Goal: Task Accomplishment & Management: Complete application form

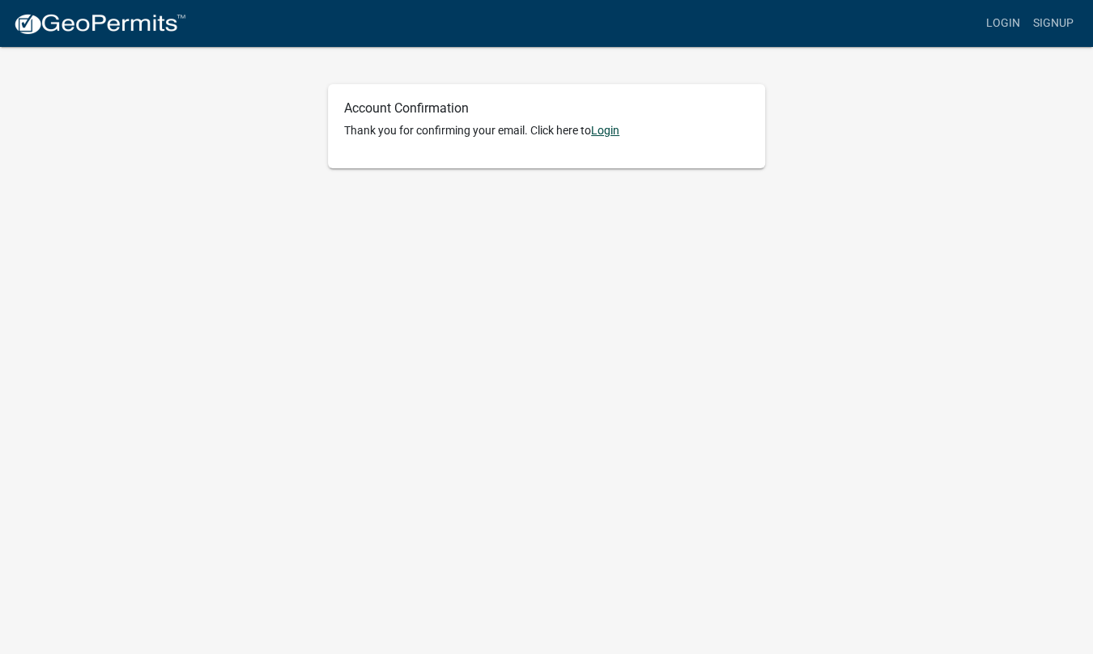
click at [607, 127] on link "Login" at bounding box center [605, 130] width 28 height 13
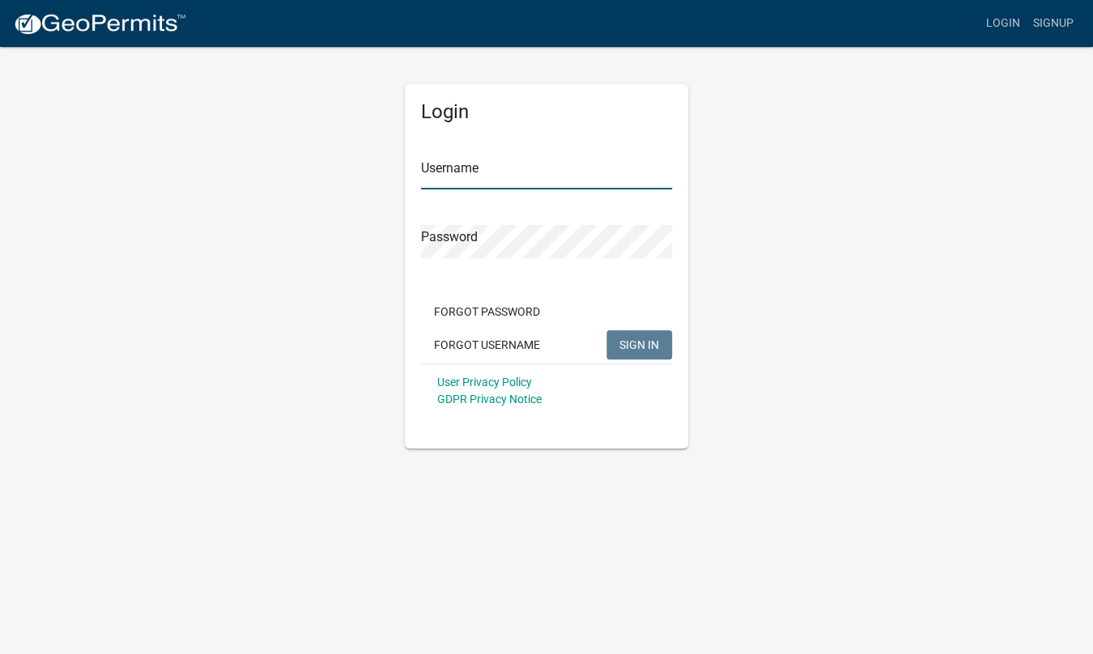
click at [440, 165] on input "Username" at bounding box center [546, 172] width 251 height 33
type input "R"
type input "[EMAIL_ADDRESS][DOMAIN_NAME]"
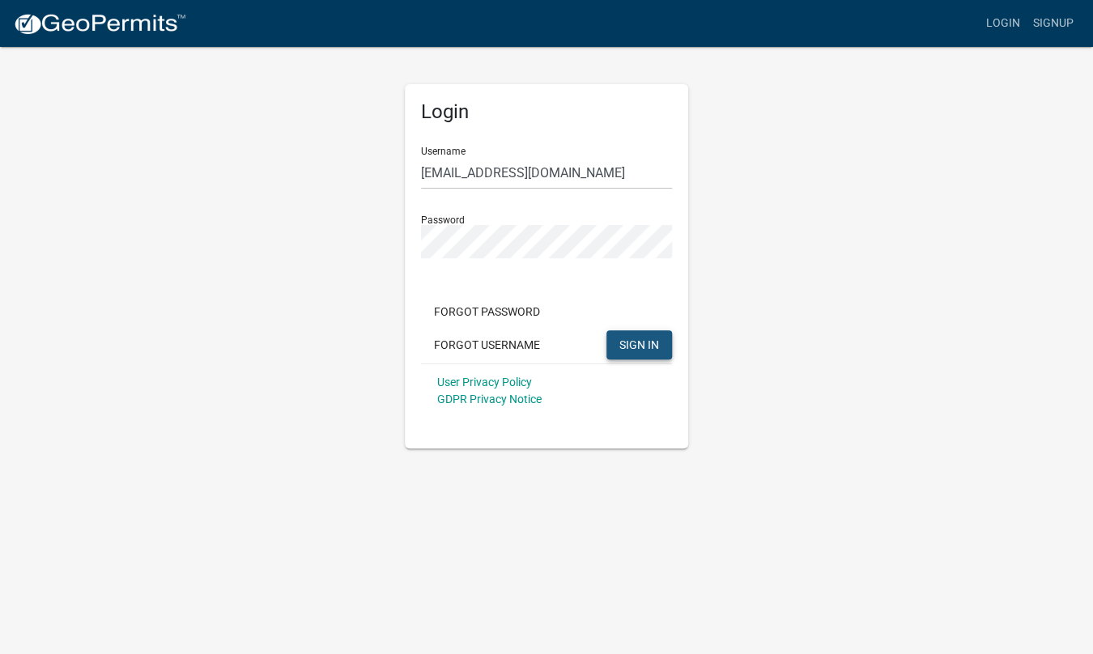
click at [639, 348] on span "SIGN IN" at bounding box center [639, 344] width 40 height 13
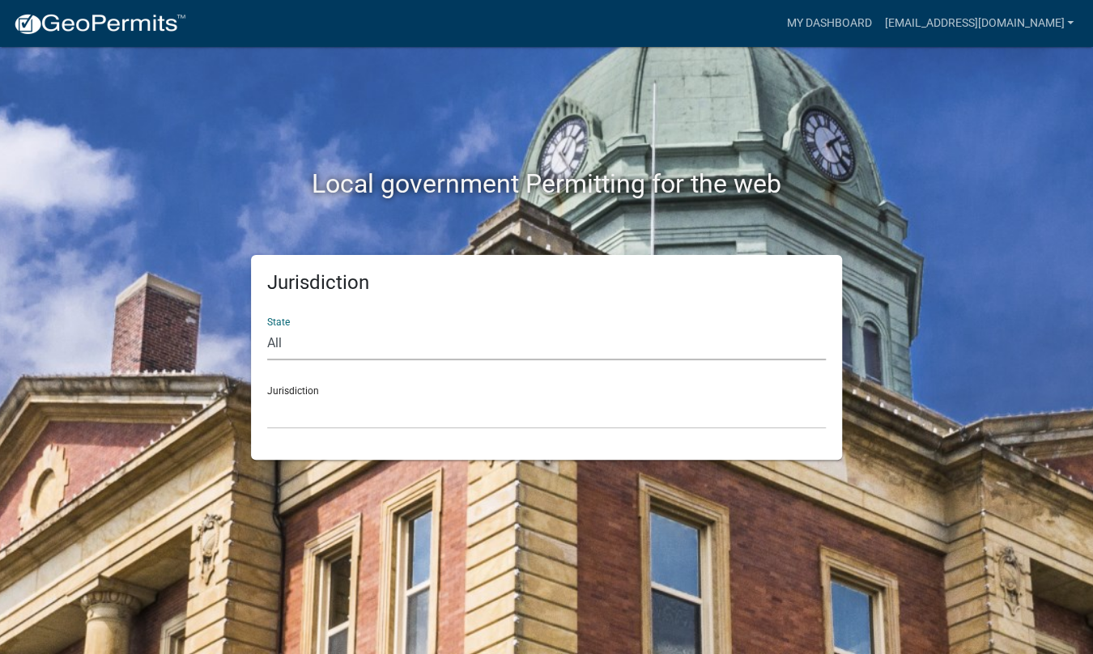
click at [282, 346] on select "All [US_STATE] [US_STATE] [US_STATE] [US_STATE] [US_STATE] [US_STATE] [US_STATE…" at bounding box center [546, 343] width 558 height 33
select select "[US_STATE]"
click at [267, 327] on select "All [US_STATE] [US_STATE] [US_STATE] [US_STATE] [US_STATE] [US_STATE] [US_STATE…" at bounding box center [546, 343] width 558 height 33
click at [299, 387] on div "Jurisdiction [GEOGRAPHIC_DATA], [US_STATE][PERSON_NAME][GEOGRAPHIC_DATA], [US_S…" at bounding box center [546, 401] width 558 height 56
click at [304, 390] on div "Jurisdiction [GEOGRAPHIC_DATA], [US_STATE][PERSON_NAME][GEOGRAPHIC_DATA], [US_S…" at bounding box center [546, 401] width 558 height 56
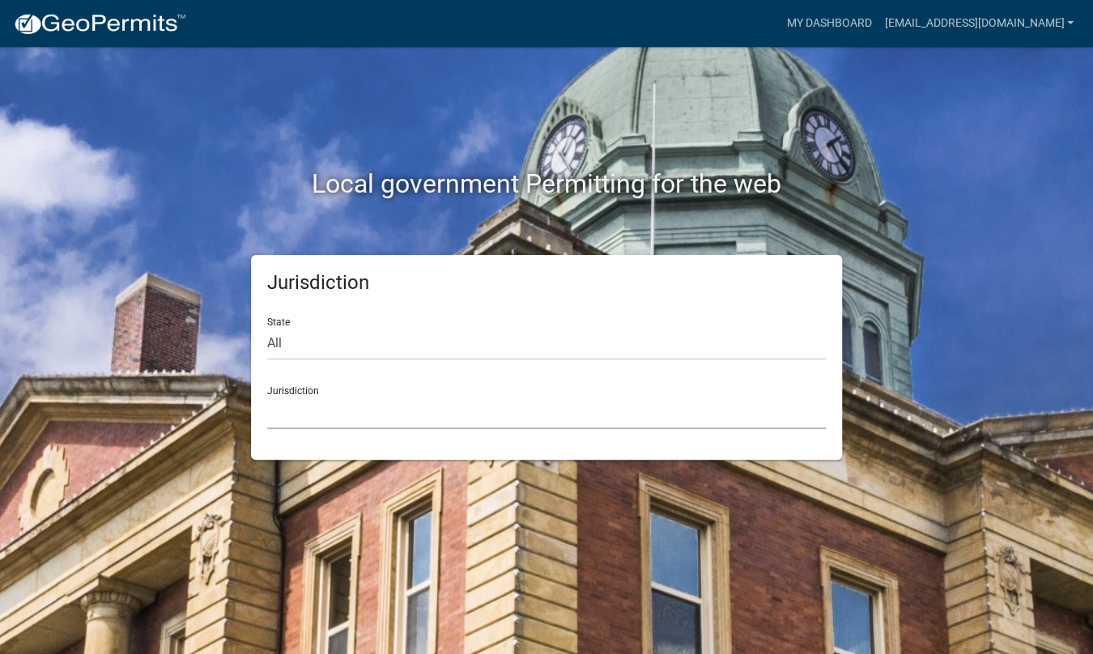
click at [288, 418] on select "[GEOGRAPHIC_DATA], [US_STATE][PERSON_NAME][GEOGRAPHIC_DATA], [US_STATE][PERSON_…" at bounding box center [546, 412] width 558 height 33
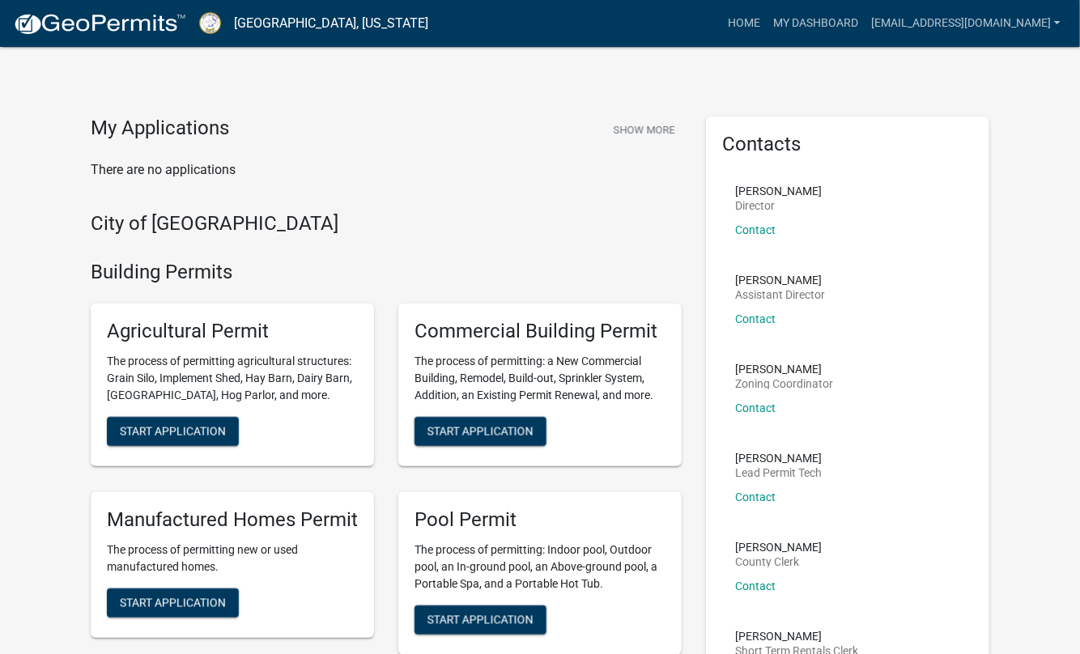
click at [758, 284] on p "[PERSON_NAME]" at bounding box center [780, 279] width 90 height 11
click at [748, 318] on link "Contact" at bounding box center [755, 318] width 40 height 13
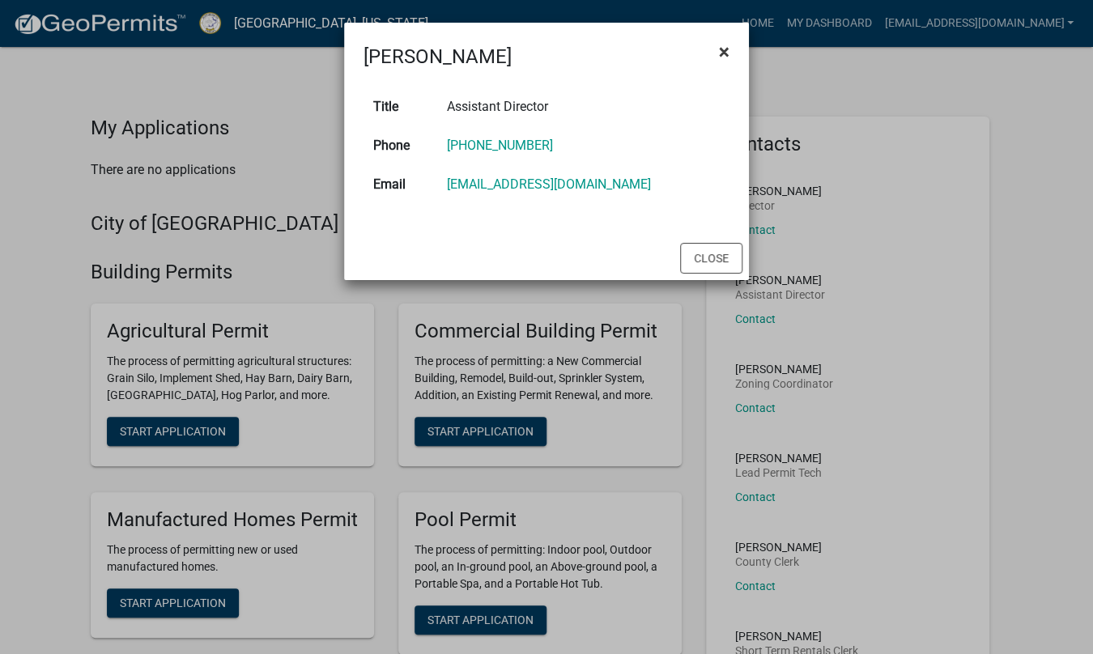
click at [719, 47] on span "×" at bounding box center [724, 51] width 11 height 23
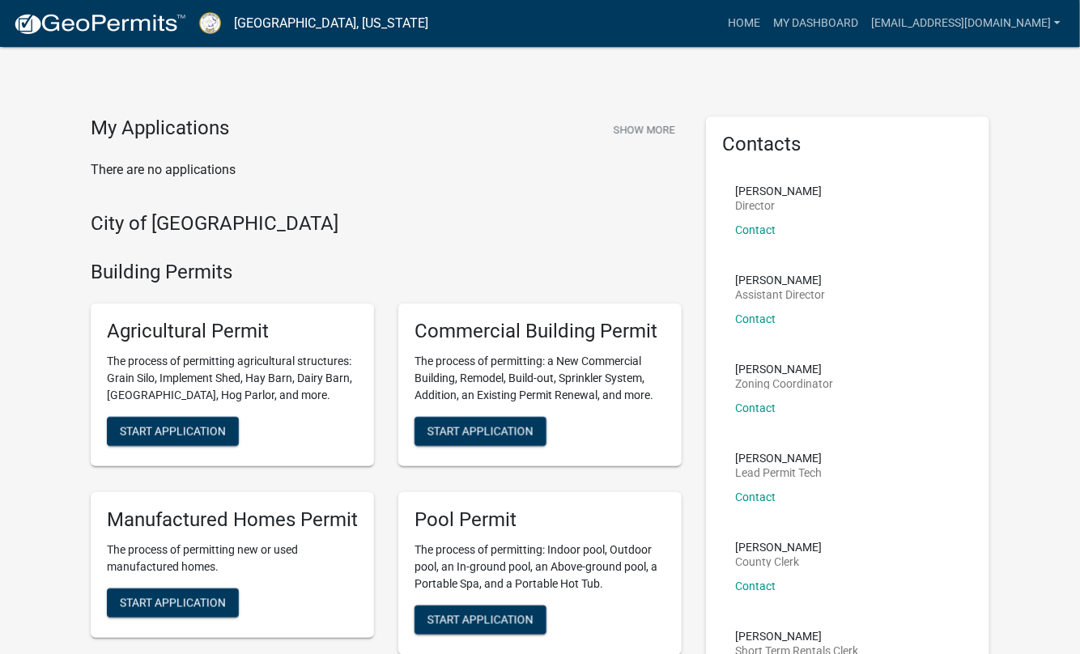
click at [879, 316] on li "[PERSON_NAME] Assistant Director Contact View contact info" at bounding box center [847, 305] width 251 height 89
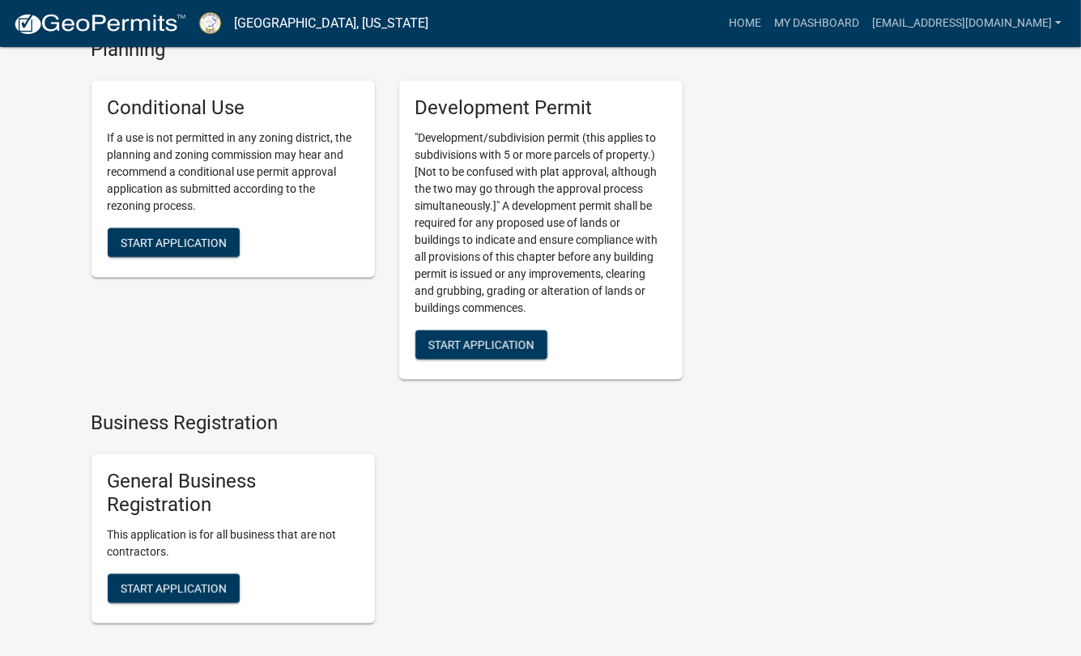
scroll to position [2674, 0]
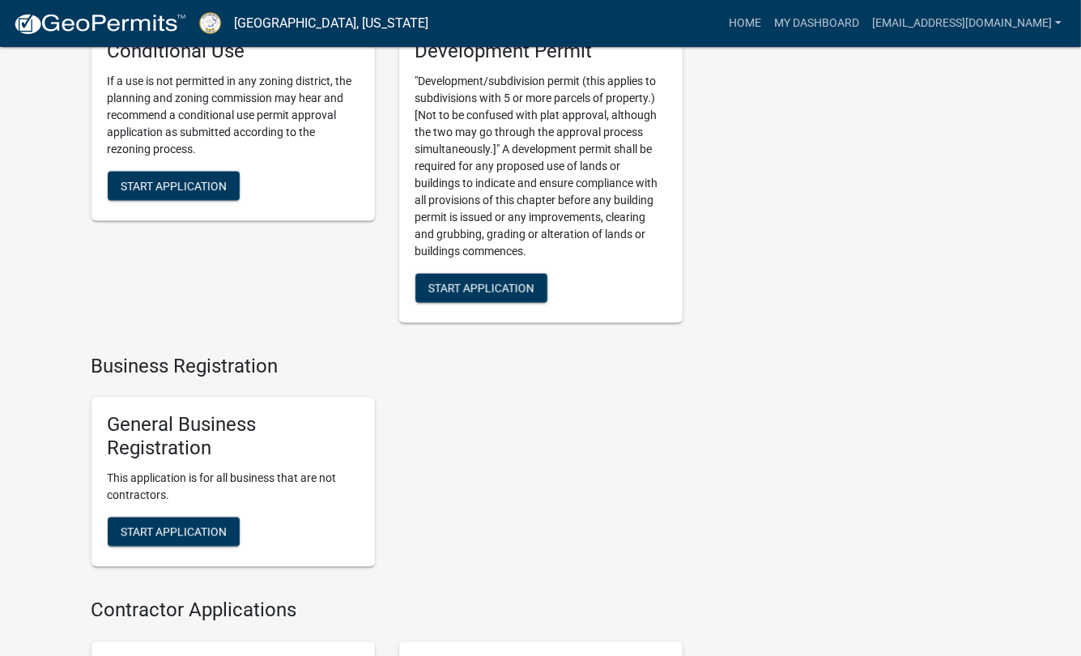
drag, startPoint x: 797, startPoint y: 383, endPoint x: 455, endPoint y: 372, distance: 342.5
click at [482, 294] on span "Start Application" at bounding box center [481, 287] width 106 height 13
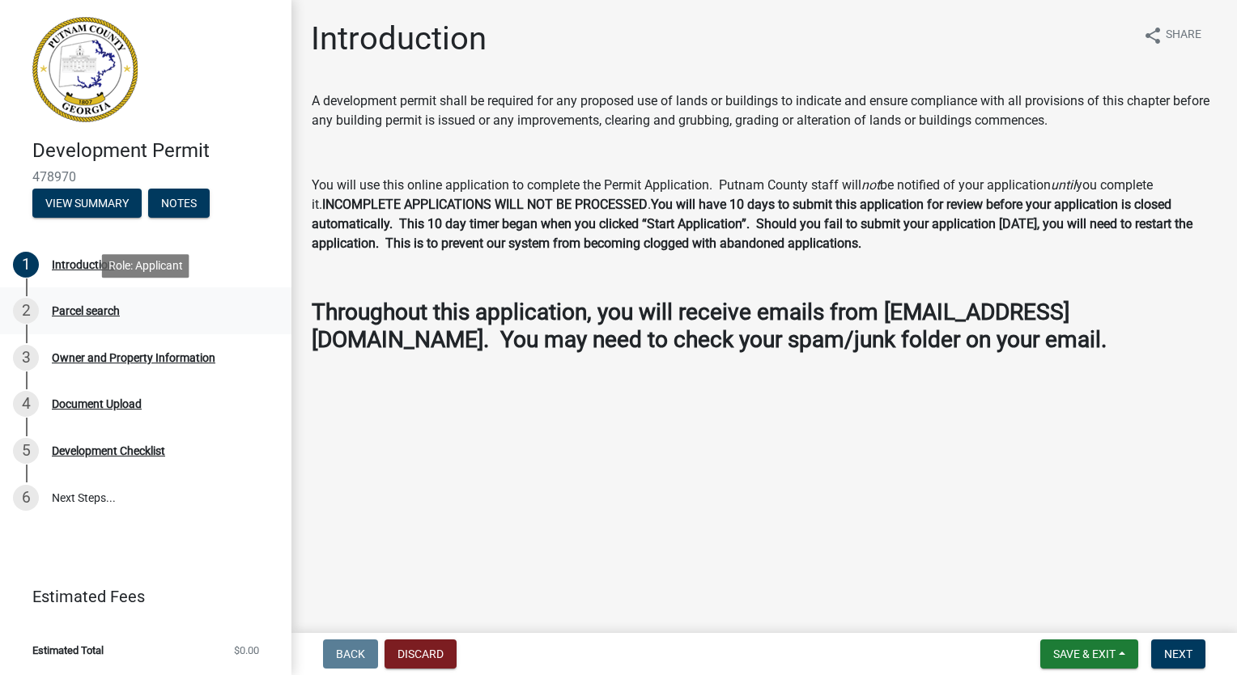
click at [25, 308] on div "2" at bounding box center [26, 311] width 26 height 26
click at [75, 308] on div "Parcel search" at bounding box center [86, 310] width 68 height 11
click at [1092, 653] on span "Next" at bounding box center [1178, 654] width 28 height 13
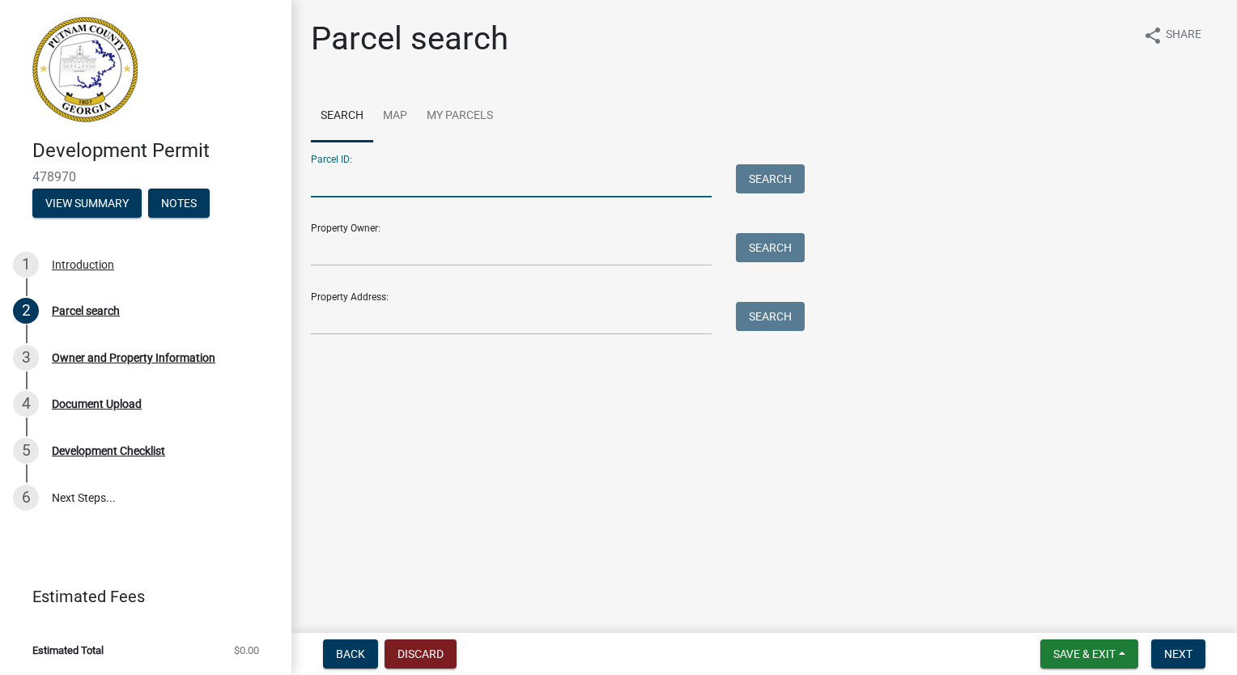
click at [324, 188] on input "Parcel ID:" at bounding box center [511, 180] width 401 height 33
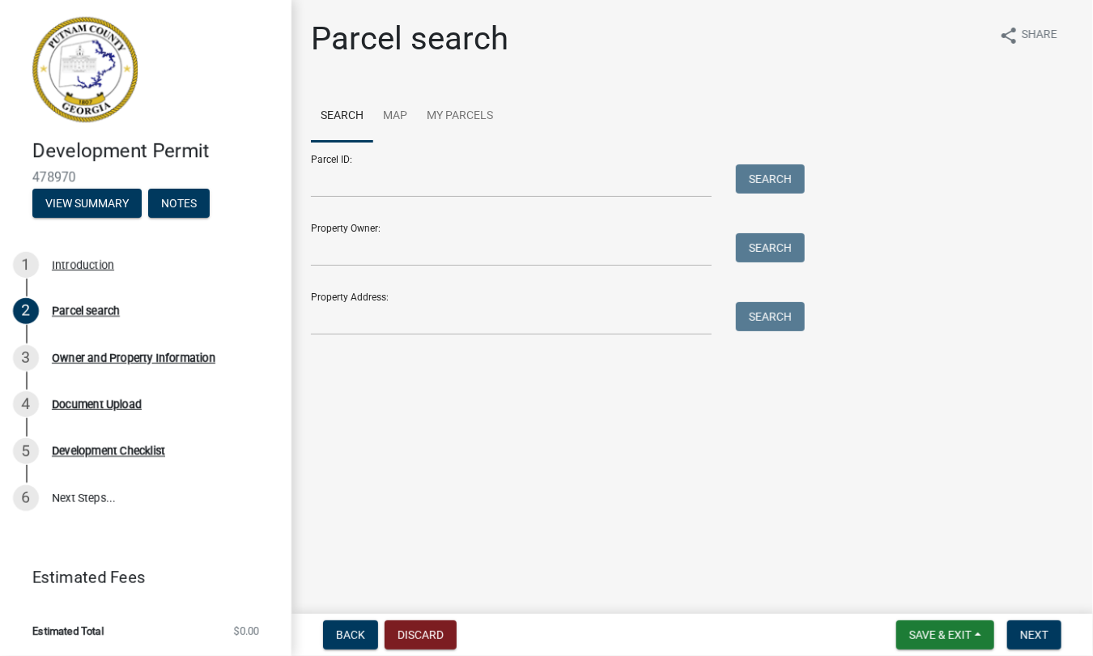
click at [363, 197] on form "Parcel ID: Search Property Owner: Search Property Address: Search" at bounding box center [554, 238] width 486 height 193
click at [377, 176] on input "Parcel ID:" at bounding box center [511, 180] width 401 height 33
click at [786, 176] on button "Search" at bounding box center [770, 178] width 69 height 29
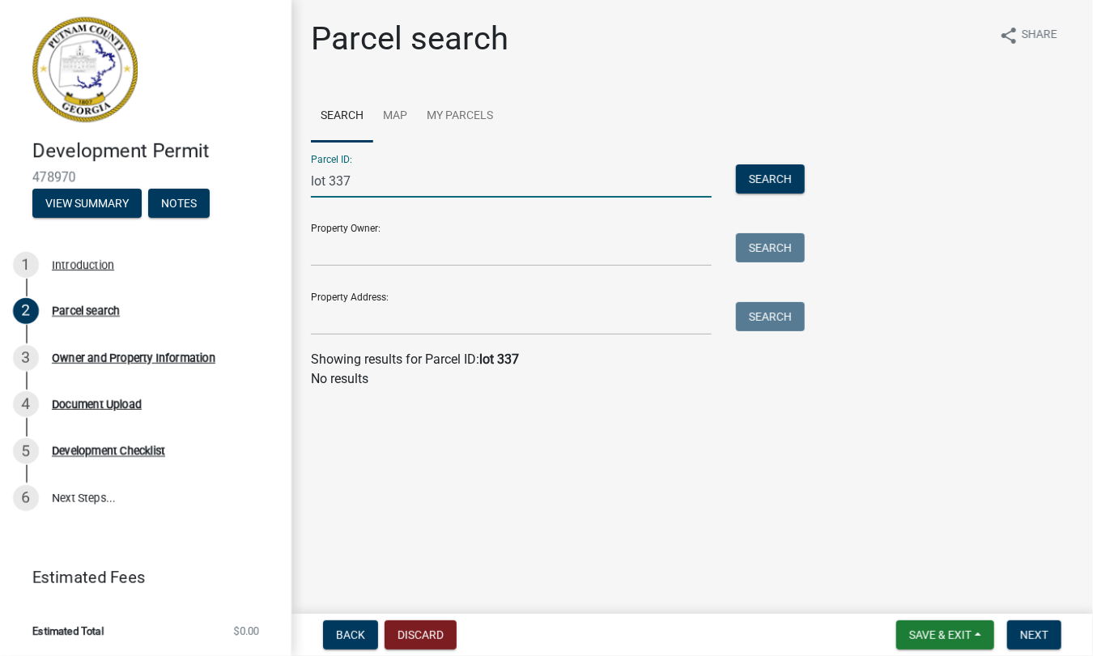
drag, startPoint x: 360, startPoint y: 182, endPoint x: 285, endPoint y: 179, distance: 75.3
click at [285, 179] on div "Development Permit 478970 View Summary Notes 1 Introduction 2 Parcel search 3 O…" at bounding box center [546, 328] width 1093 height 656
type input "00038"
click at [787, 176] on button "Search" at bounding box center [770, 178] width 69 height 29
drag, startPoint x: 390, startPoint y: 185, endPoint x: 250, endPoint y: 186, distance: 140.0
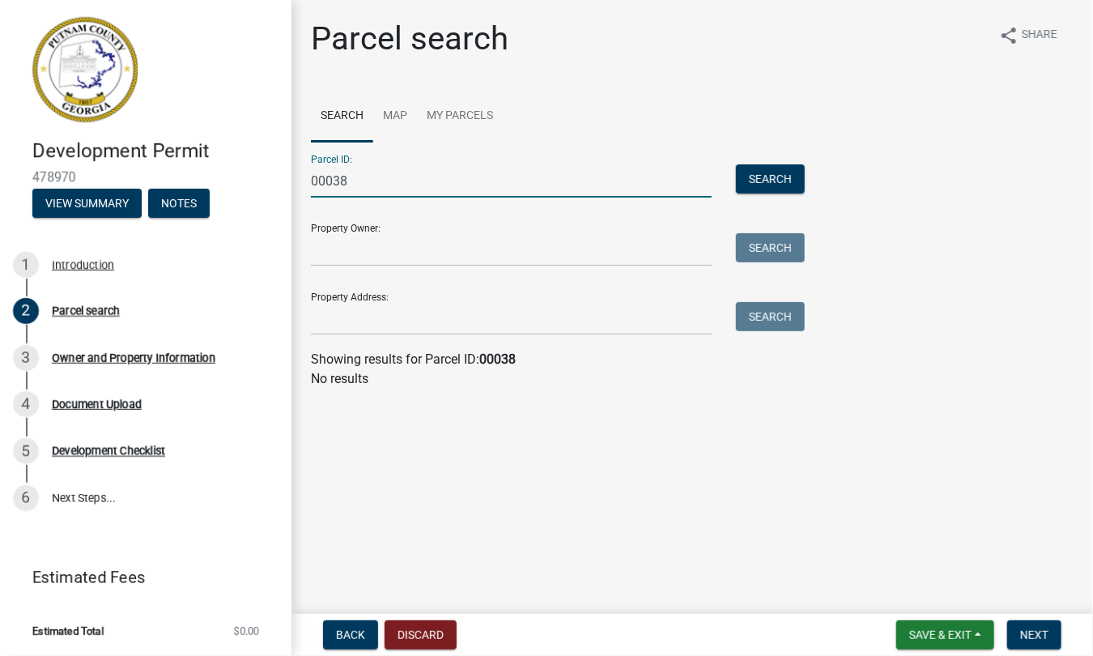
click at [250, 186] on div "Development Permit 478970 View Summary Notes 1 Introduction 2 Parcel search 3 O…" at bounding box center [546, 328] width 1093 height 656
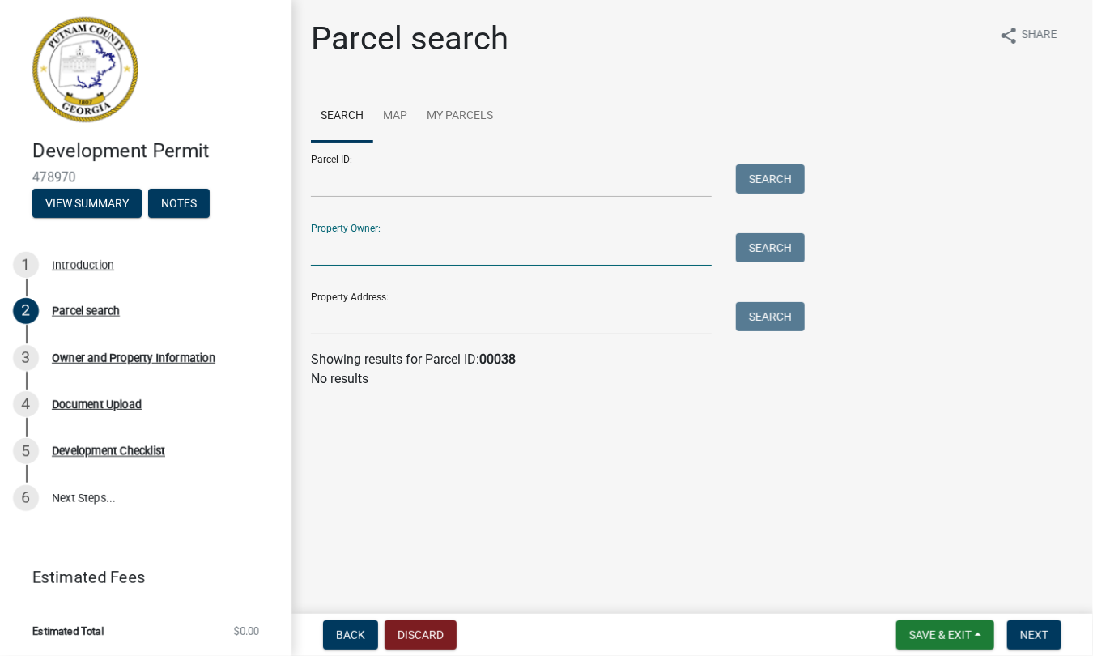
click at [361, 253] on input "Property Owner:" at bounding box center [511, 249] width 401 height 33
